Goal: Task Accomplishment & Management: Manage account settings

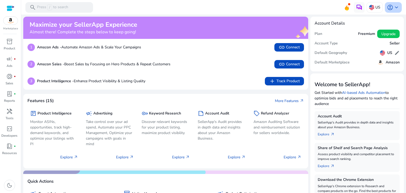
click at [396, 7] on span "keyboard_arrow_down" at bounding box center [397, 7] width 6 height 6
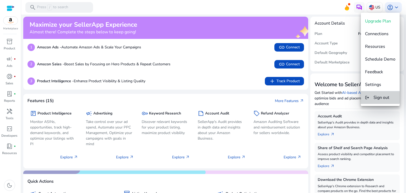
click at [379, 95] on span "Sign out" at bounding box center [382, 98] width 16 height 6
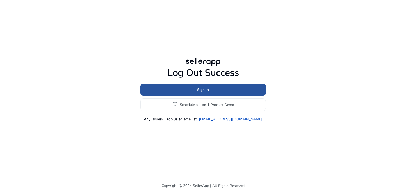
click at [209, 90] on span at bounding box center [203, 90] width 126 height 13
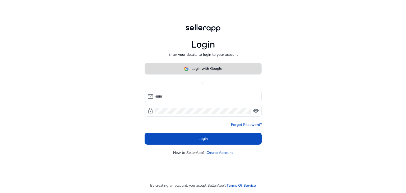
click at [192, 70] on span "Login with Google" at bounding box center [206, 69] width 31 height 6
